Goal: Information Seeking & Learning: Learn about a topic

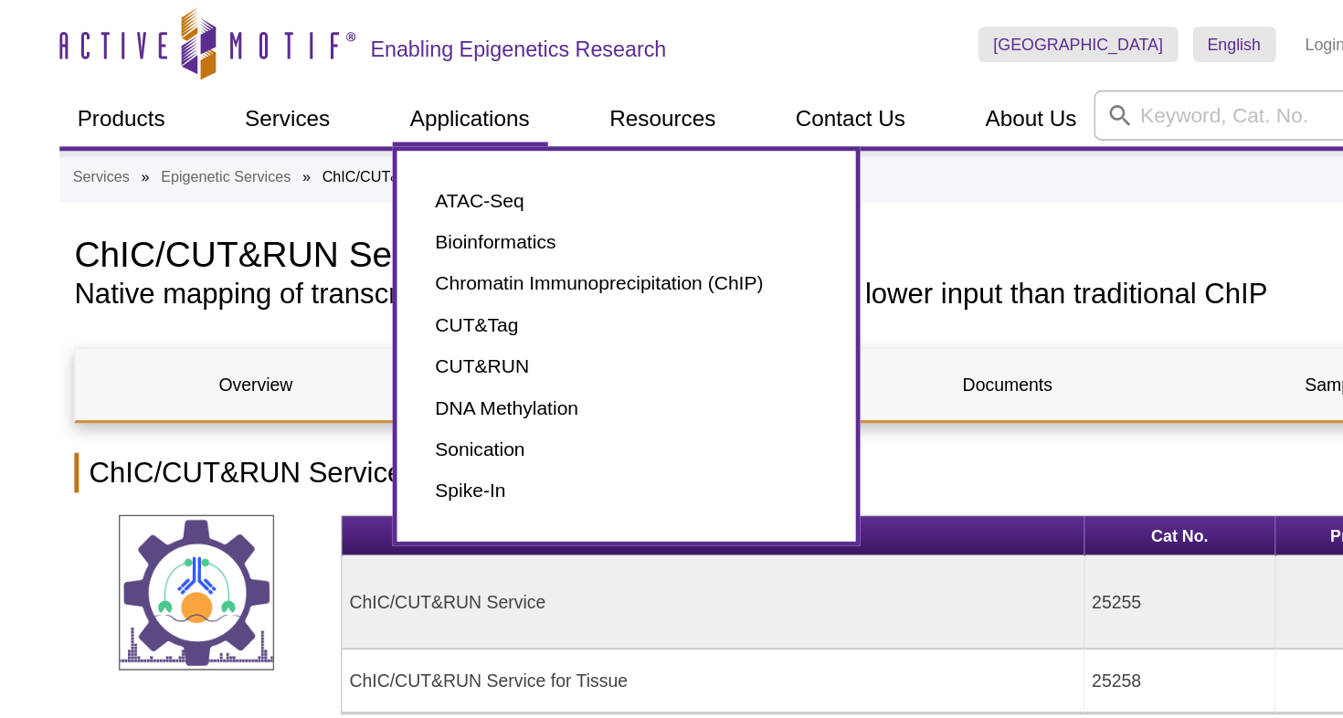
click at [409, 87] on link "Applications" at bounding box center [457, 73] width 96 height 35
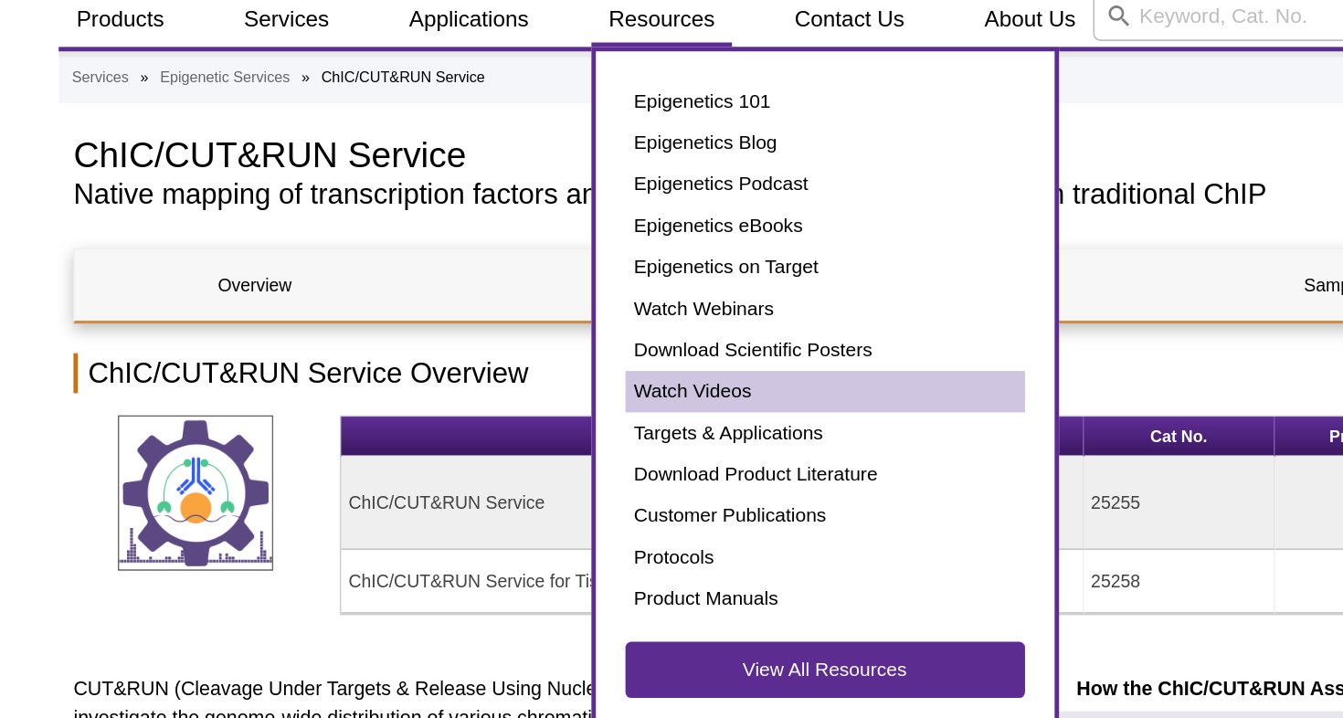
click at [554, 290] on link "Watch Videos" at bounding box center [677, 303] width 247 height 26
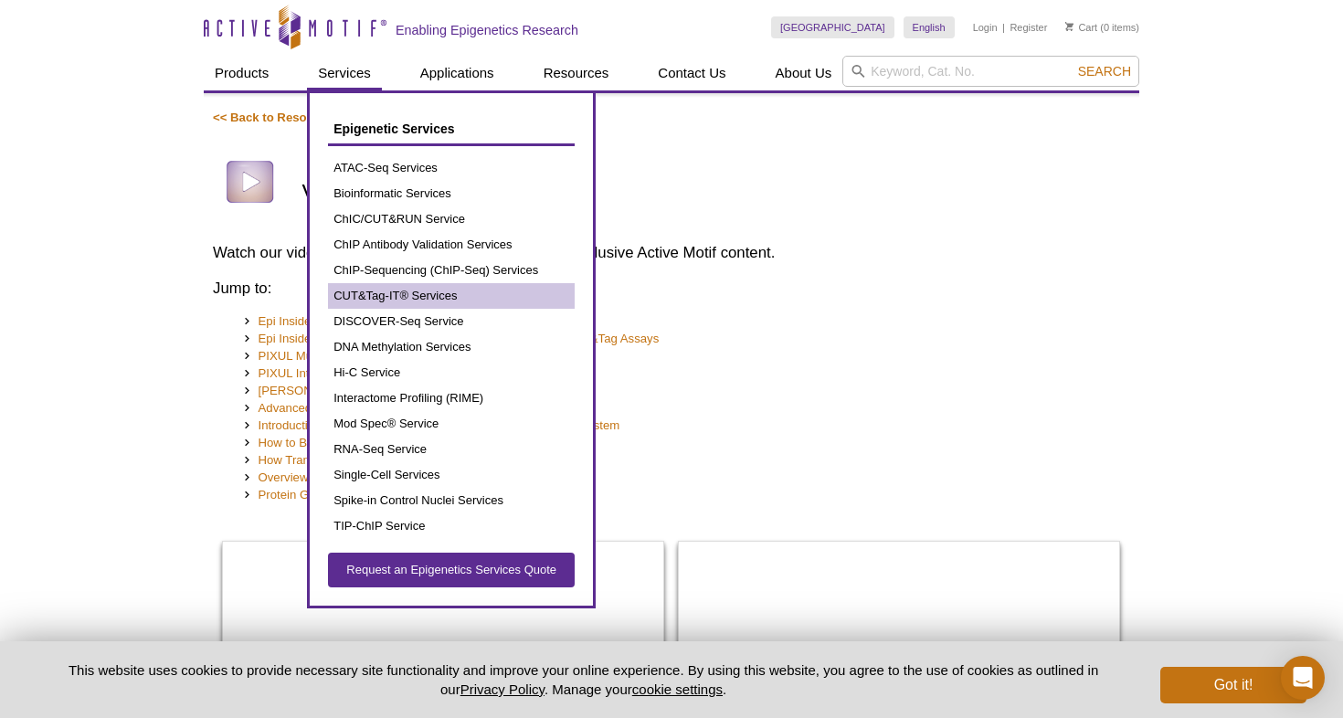
click at [406, 293] on link "CUT&Tag-IT® Services" at bounding box center [451, 296] width 247 height 26
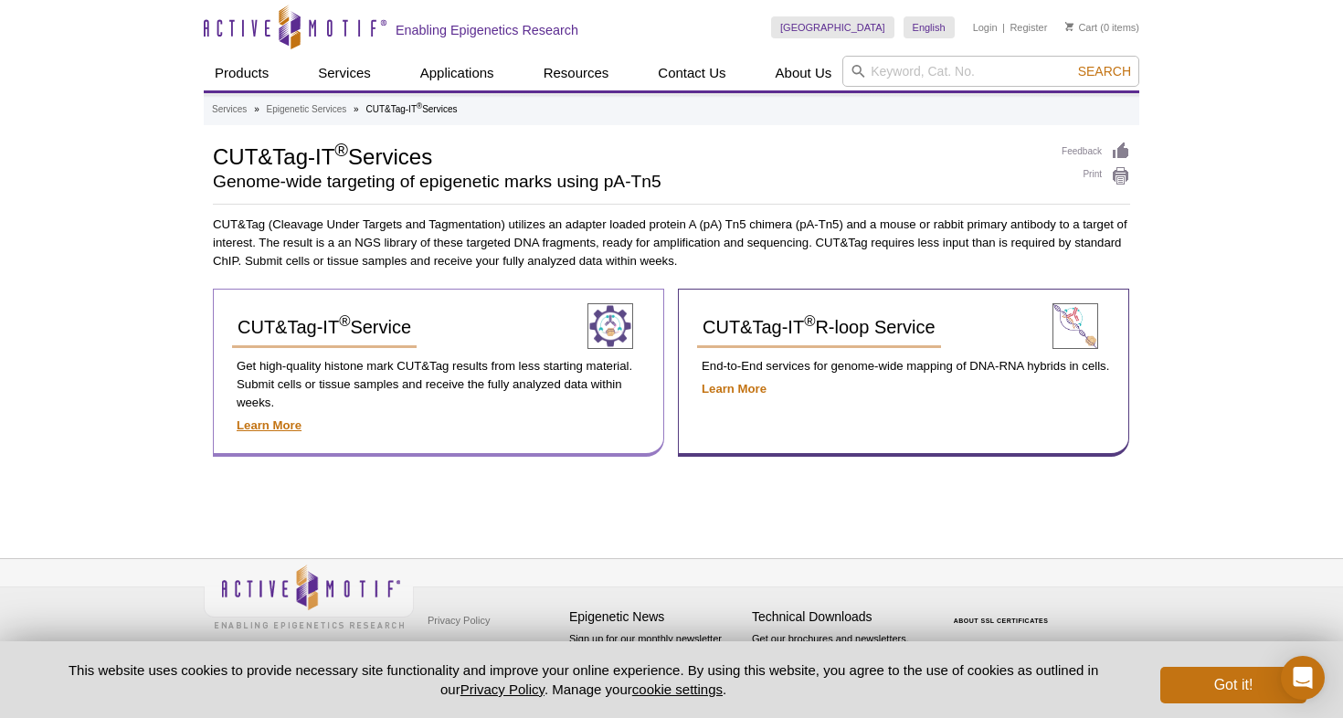
click at [276, 420] on strong "Learn More" at bounding box center [269, 425] width 65 height 14
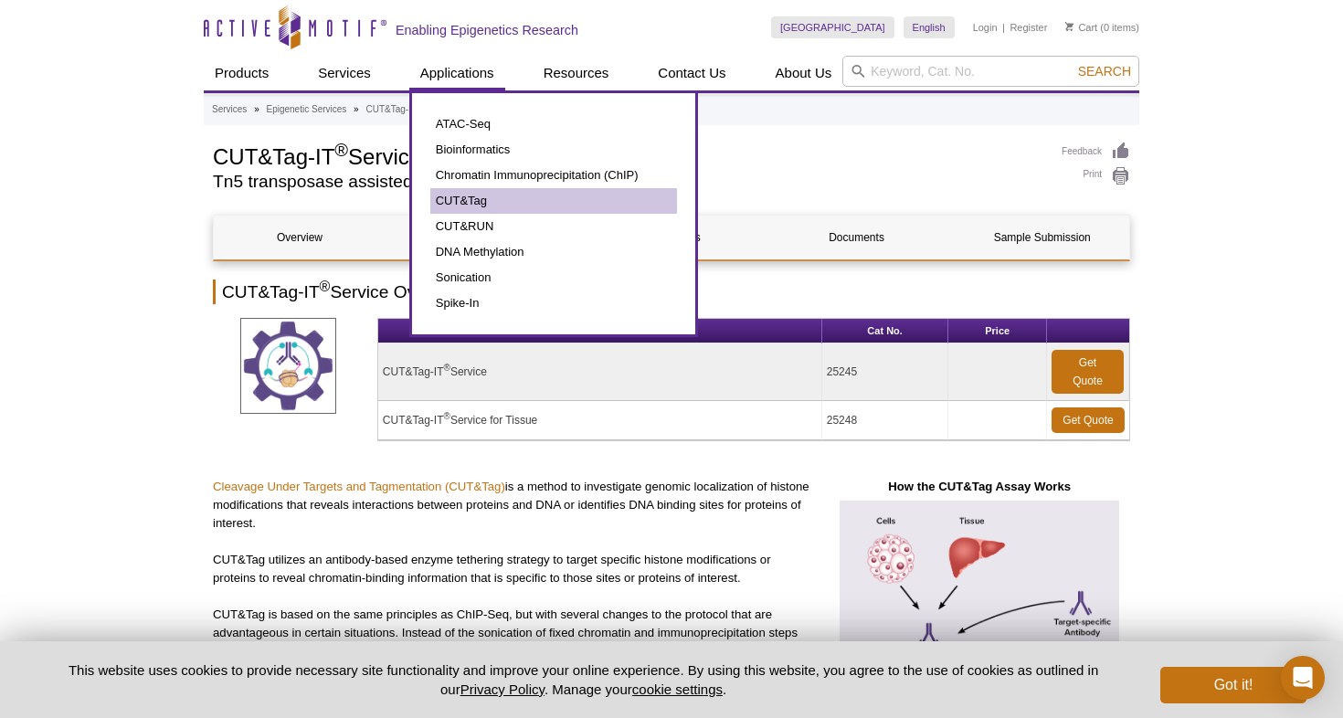
click at [477, 205] on link "CUT&Tag" at bounding box center [553, 201] width 247 height 26
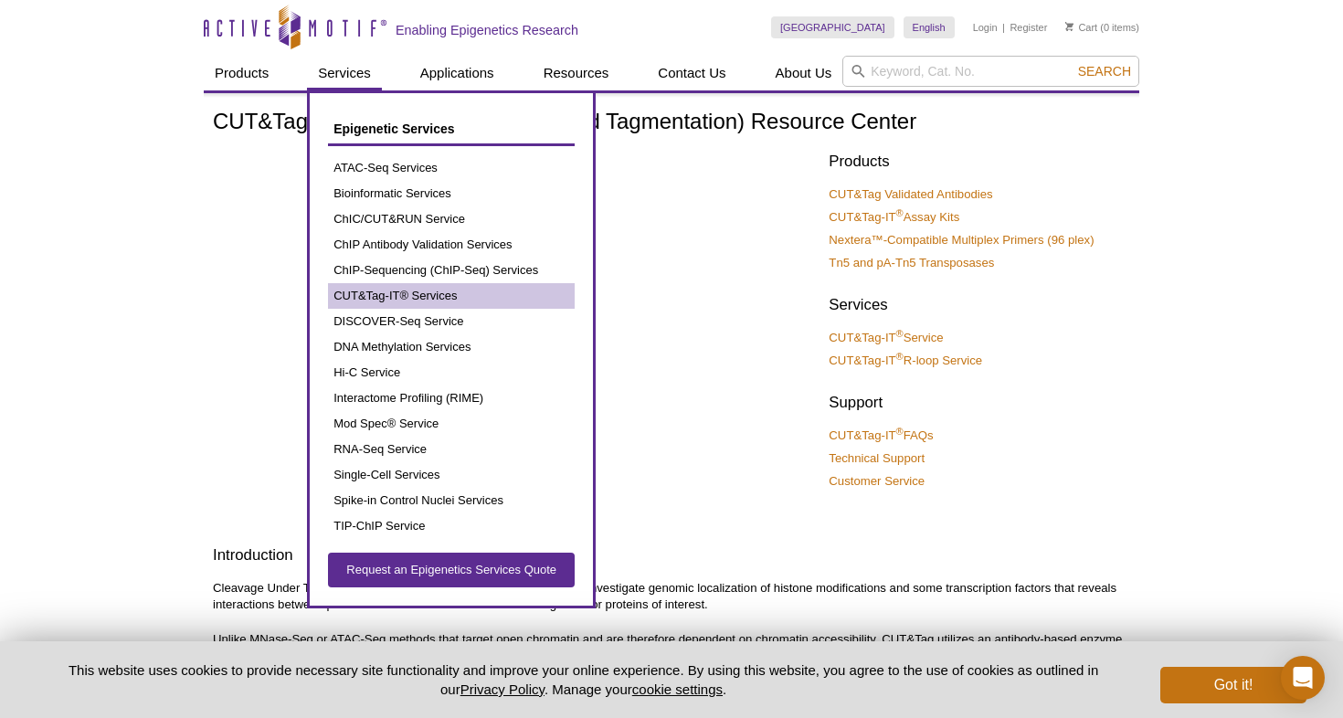
click at [388, 298] on link "CUT&Tag-IT® Services" at bounding box center [451, 296] width 247 height 26
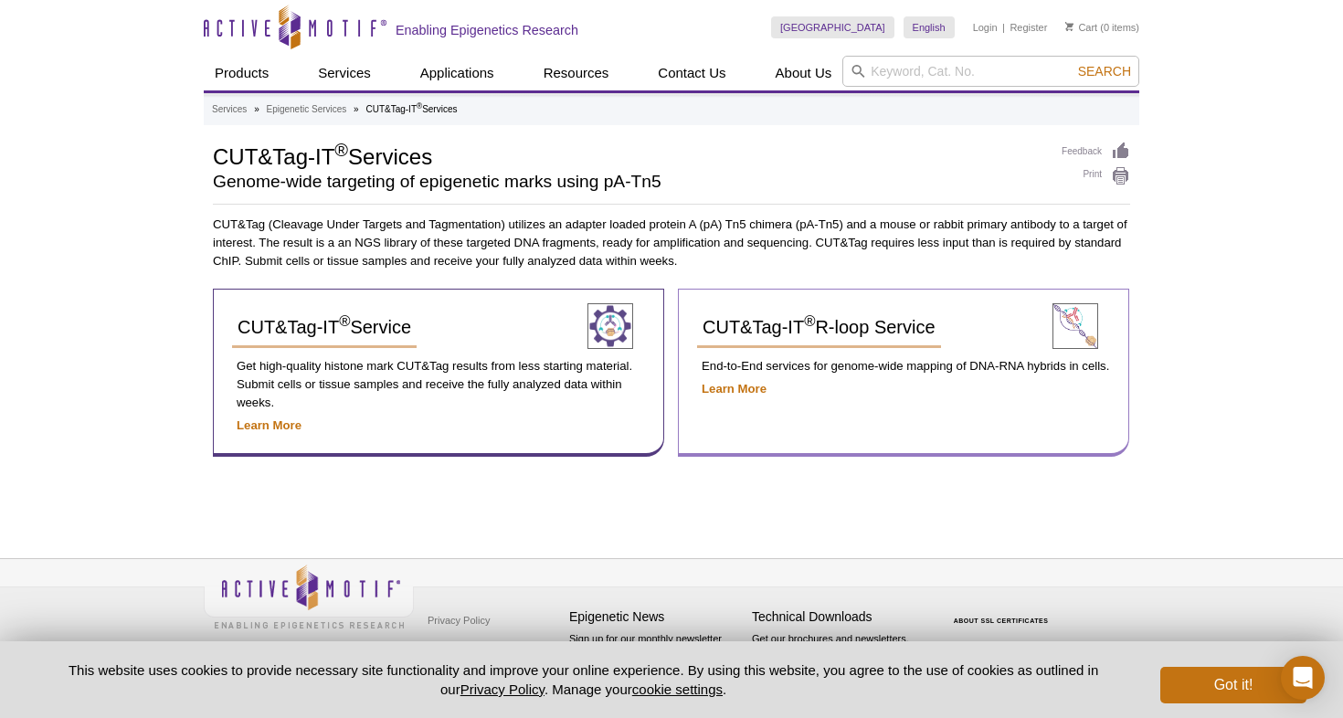
click at [739, 400] on div "CUT&Tag-IT ® R-loop Service End-to-End services for genome-wide mapping of DNA-…" at bounding box center [903, 373] width 451 height 168
click at [739, 396] on p "Learn More" at bounding box center [903, 389] width 413 height 18
click at [729, 390] on strong "Learn More" at bounding box center [734, 389] width 65 height 14
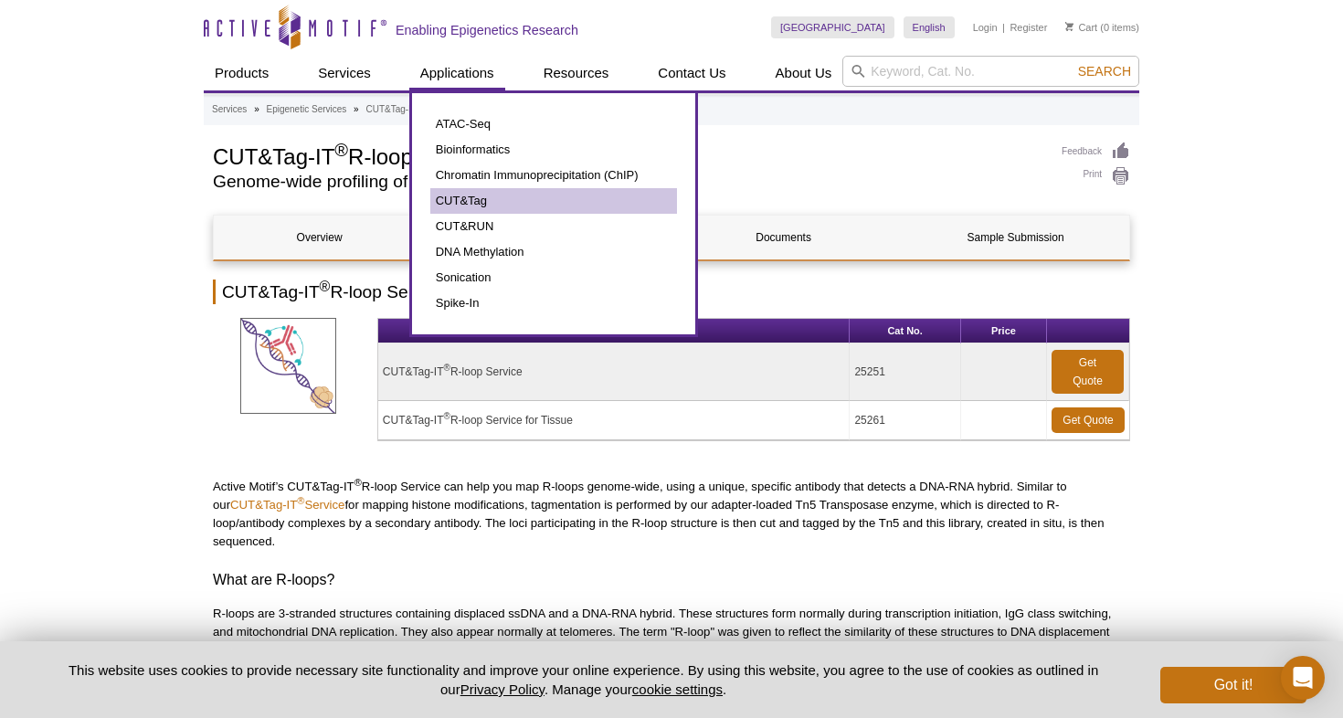
click at [459, 206] on link "CUT&Tag" at bounding box center [553, 201] width 247 height 26
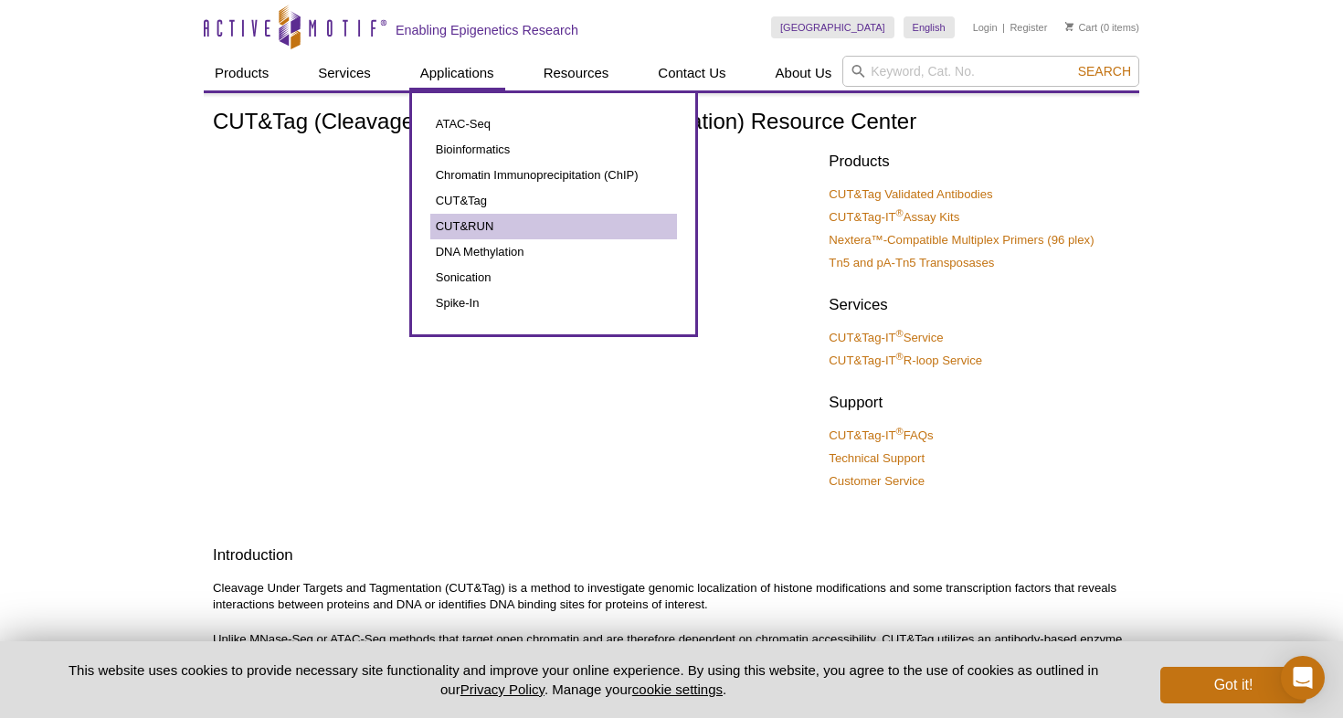
click at [503, 225] on link "CUT&RUN" at bounding box center [553, 227] width 247 height 26
click at [469, 226] on link "CUT&RUN" at bounding box center [553, 227] width 247 height 26
